Goal: Manage account settings

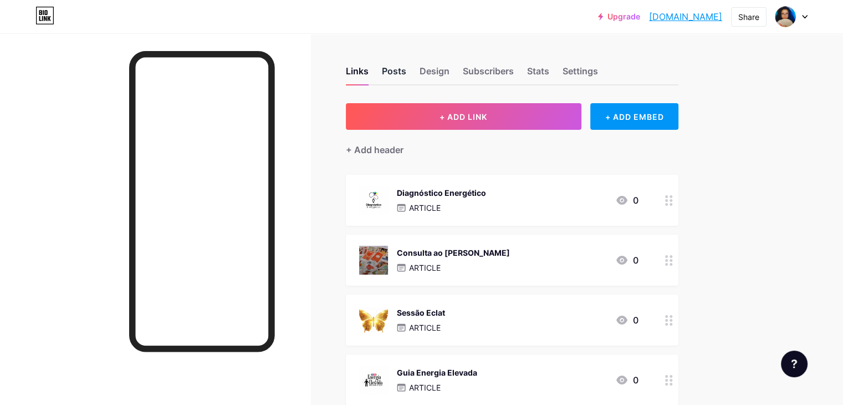
click at [406, 66] on div "Posts" at bounding box center [394, 74] width 24 height 20
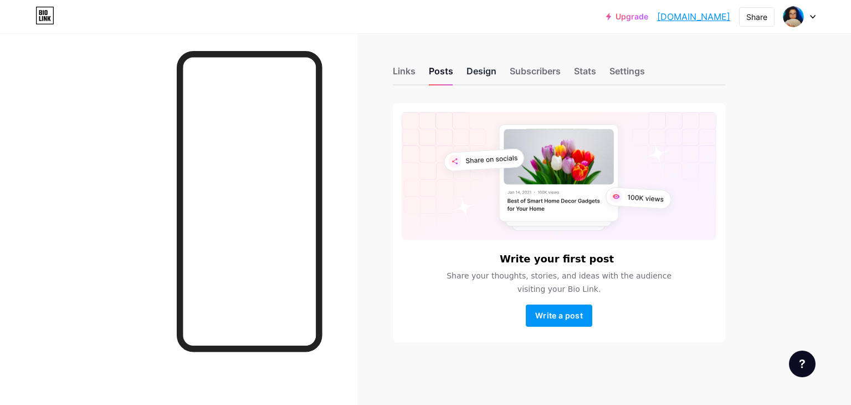
click at [488, 82] on div "Design" at bounding box center [482, 74] width 30 height 20
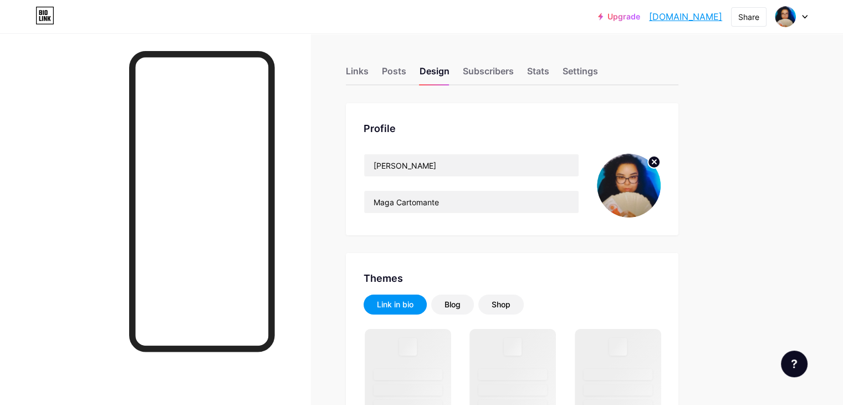
click at [656, 161] on icon at bounding box center [654, 162] width 4 height 4
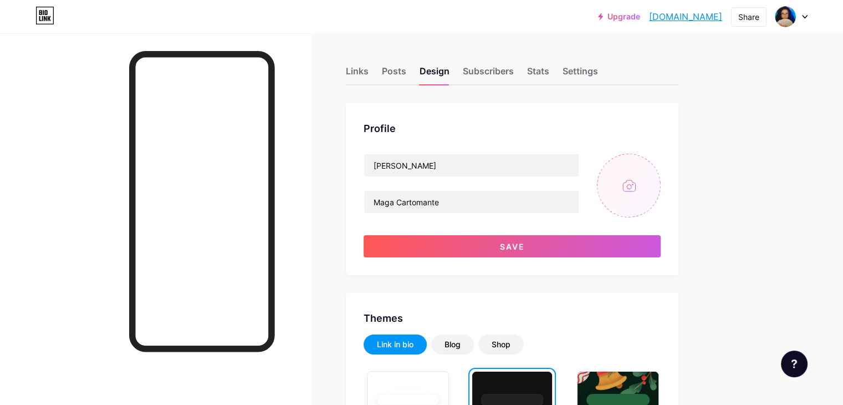
click at [661, 176] on input "file" at bounding box center [629, 185] width 64 height 64
type input "C:\fakepath\Gemini_Generated_Image_yax5ueyax5ueyax5.png"
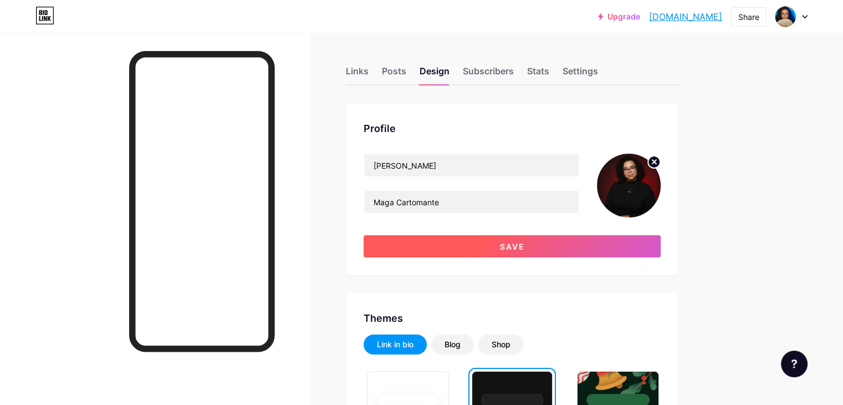
click at [598, 238] on button "Save" at bounding box center [511, 246] width 297 height 22
